Goal: Obtain resource: Download file/media

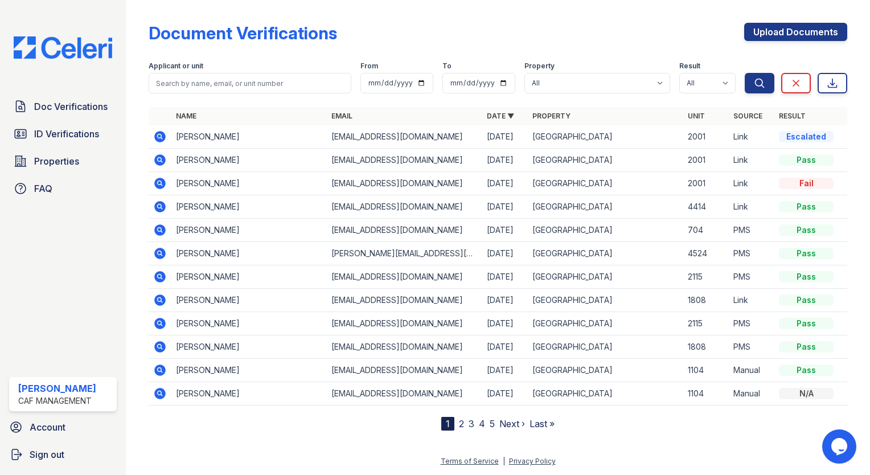
click at [163, 139] on icon at bounding box center [159, 136] width 11 height 11
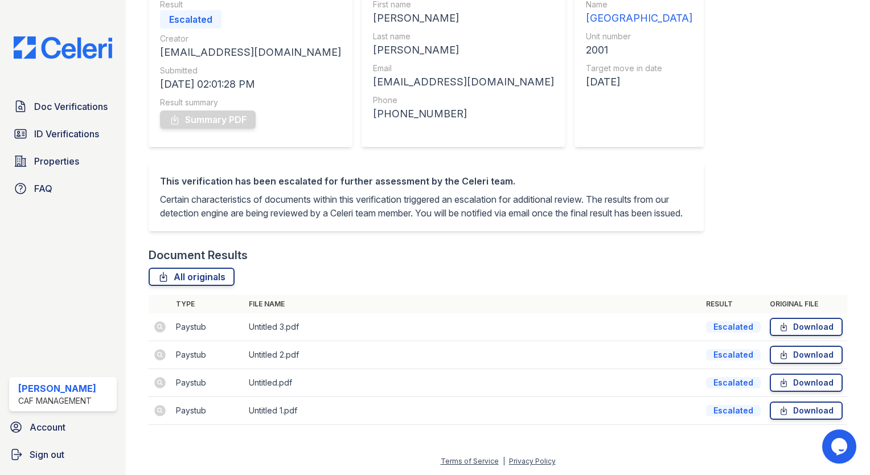
scroll to position [130, 0]
click at [779, 329] on icon at bounding box center [784, 326] width 10 height 11
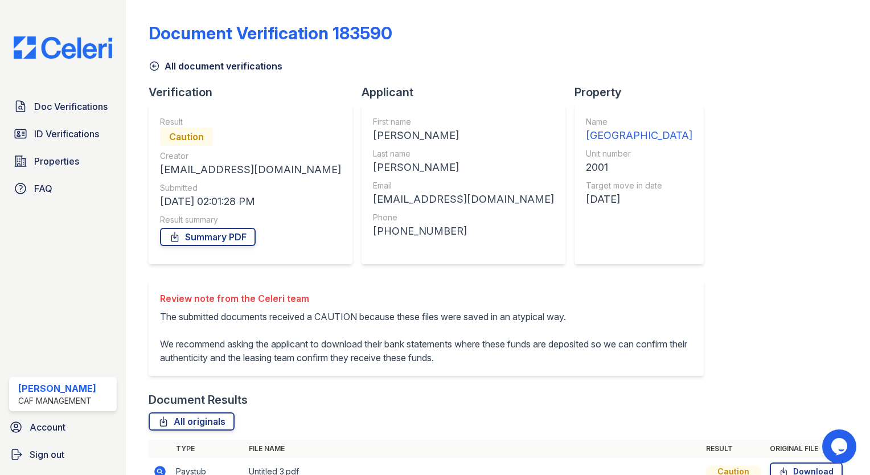
click at [62, 47] on img at bounding box center [63, 47] width 117 height 22
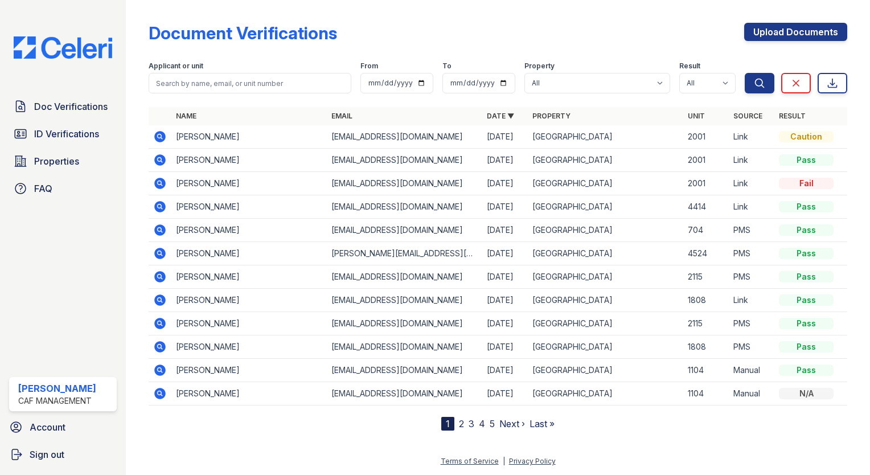
click at [157, 387] on icon at bounding box center [160, 394] width 14 height 14
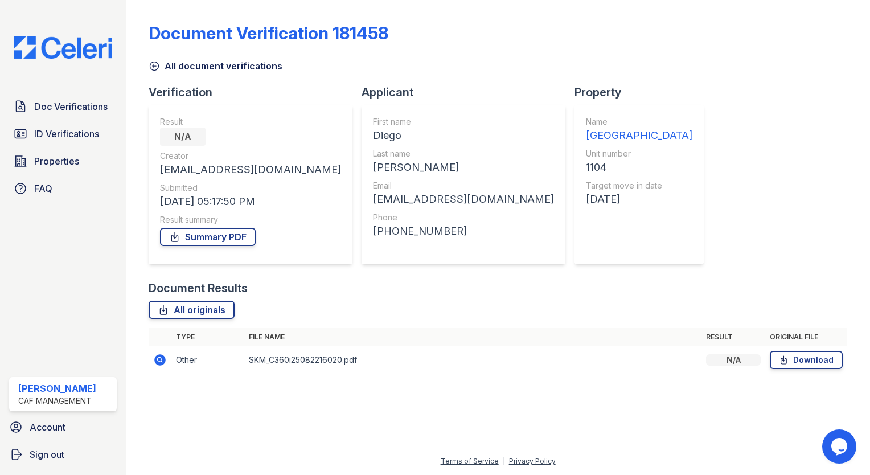
click at [39, 54] on img at bounding box center [63, 47] width 117 height 22
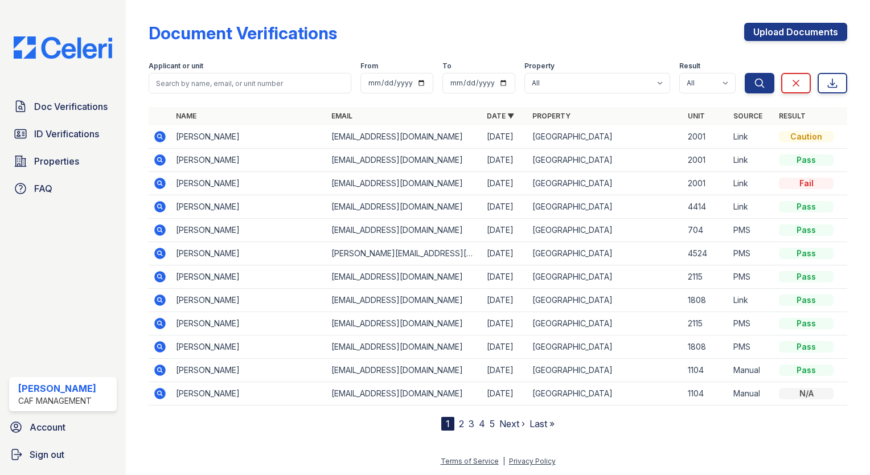
click at [50, 105] on span "Doc Verifications" at bounding box center [70, 107] width 73 height 14
click at [809, 38] on link "Upload Documents" at bounding box center [795, 32] width 103 height 18
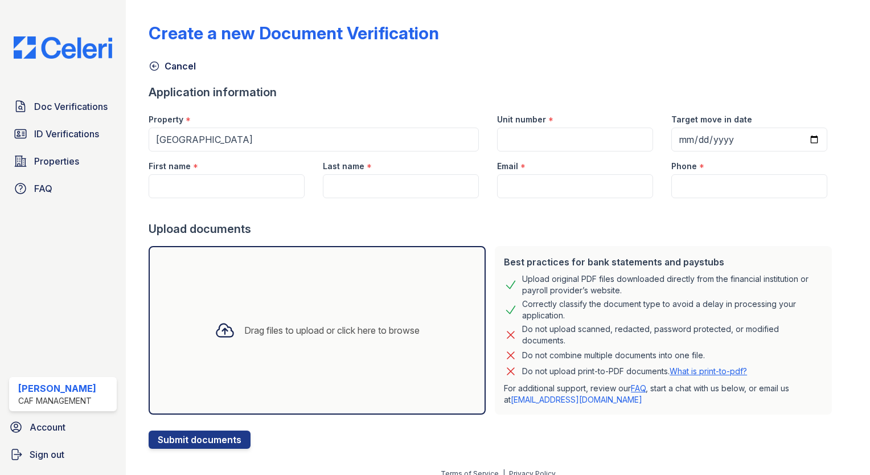
click at [54, 54] on img at bounding box center [63, 47] width 117 height 22
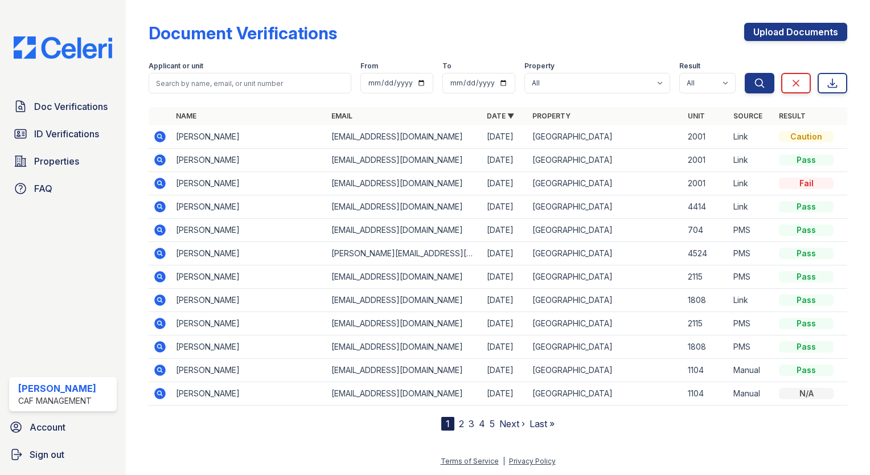
click at [162, 321] on icon at bounding box center [159, 323] width 11 height 11
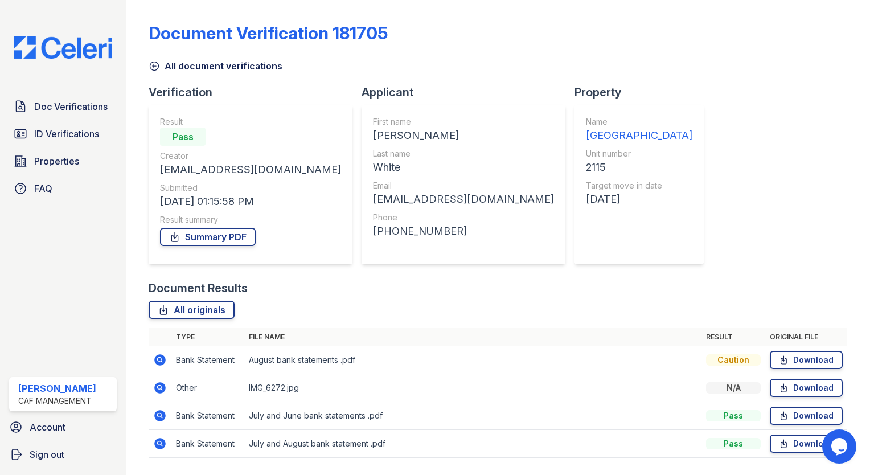
scroll to position [32, 0]
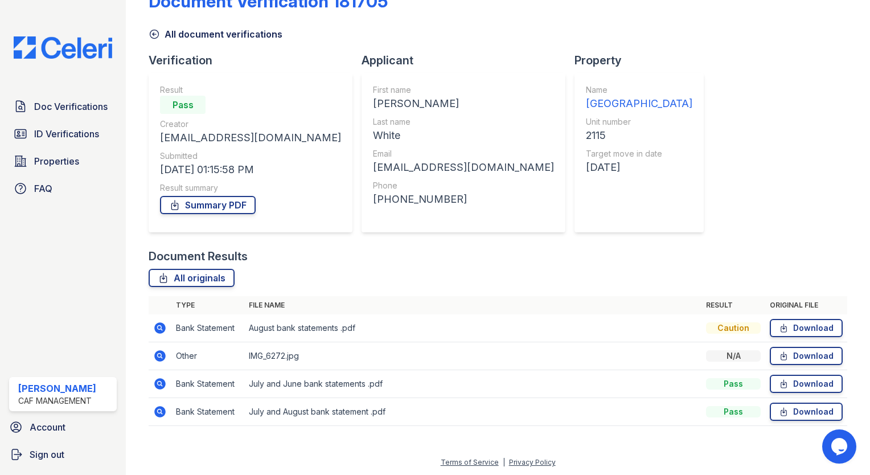
click at [191, 206] on link "Summary PDF" at bounding box center [208, 205] width 96 height 18
click at [16, 38] on img at bounding box center [63, 47] width 117 height 22
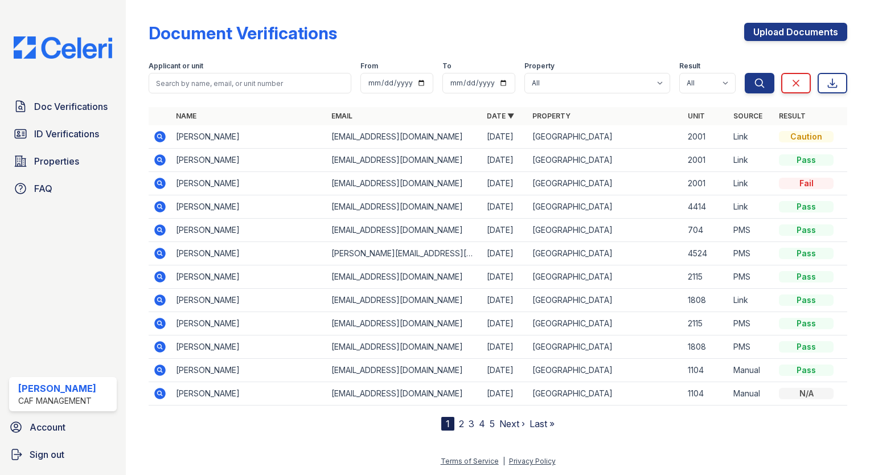
click at [156, 135] on icon at bounding box center [159, 136] width 11 height 11
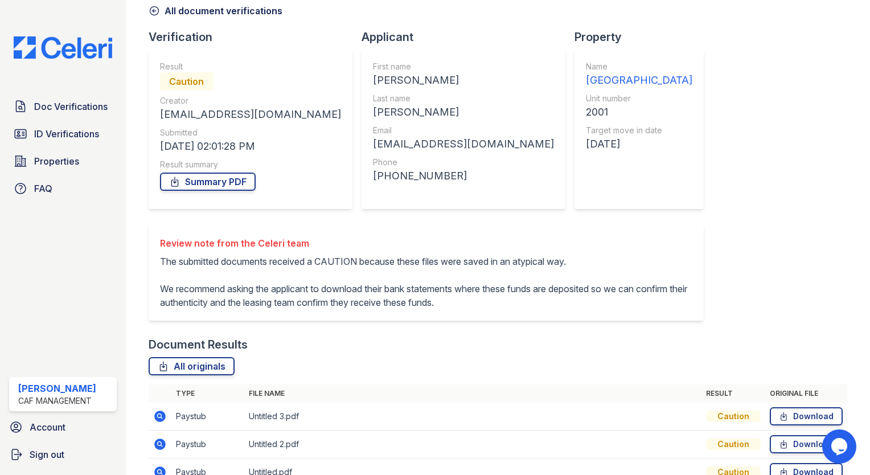
scroll to position [143, 0]
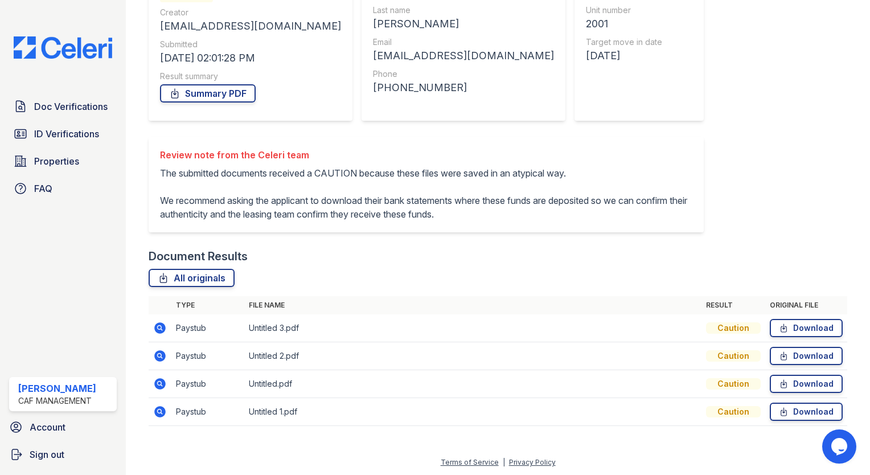
click at [781, 327] on icon at bounding box center [784, 327] width 10 height 11
click at [819, 360] on link "Download" at bounding box center [806, 356] width 73 height 18
click at [814, 380] on link "Download" at bounding box center [806, 384] width 73 height 18
click at [808, 416] on link "Download" at bounding box center [806, 412] width 73 height 18
click at [822, 28] on div "Document Verification 183590 All document verifications Verification Result Cau…" at bounding box center [498, 149] width 699 height 576
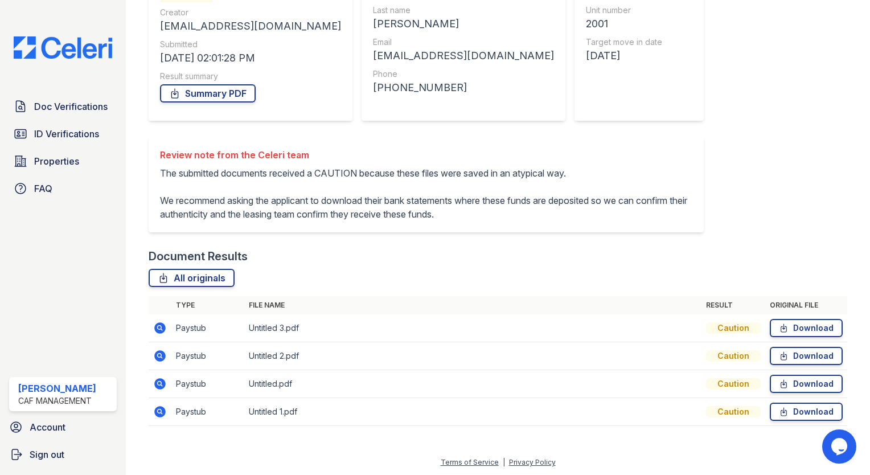
scroll to position [0, 0]
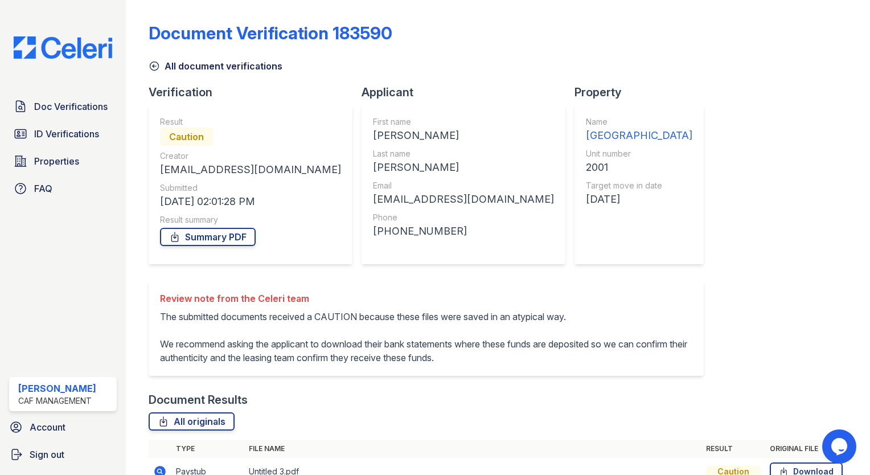
click at [79, 42] on img at bounding box center [63, 47] width 117 height 22
